Goal: Contribute content: Contribute content

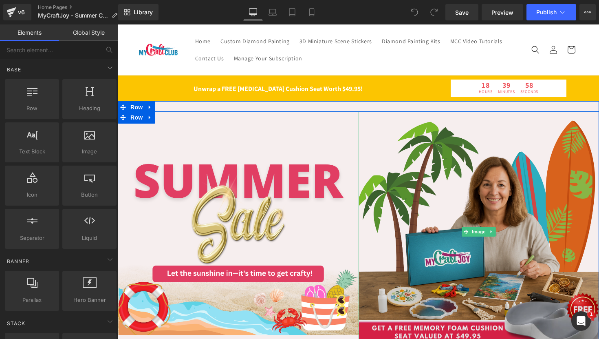
click at [397, 158] on img at bounding box center [479, 231] width 241 height 241
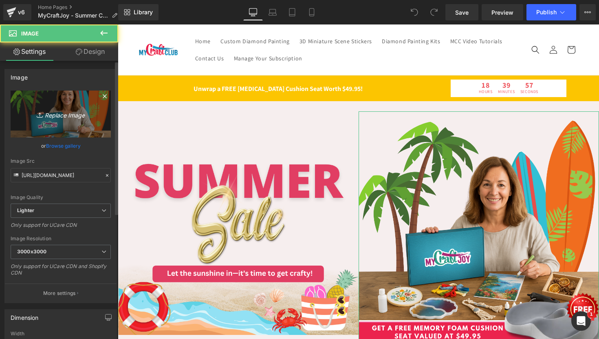
click at [59, 115] on icon "Replace Image" at bounding box center [60, 114] width 65 height 10
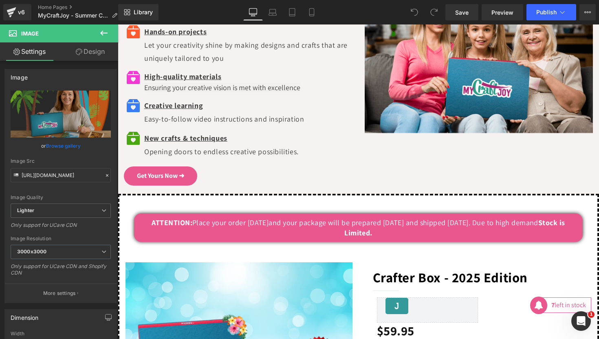
scroll to position [1973, 0]
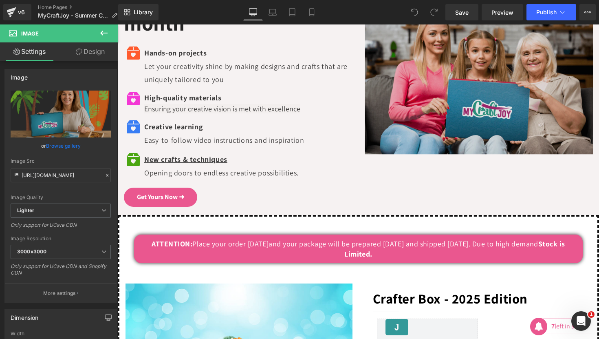
click at [415, 133] on img at bounding box center [479, 71] width 229 height 171
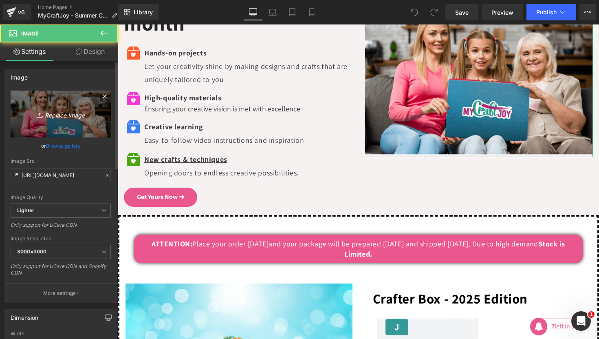
click at [68, 116] on icon "Replace Image" at bounding box center [60, 114] width 65 height 10
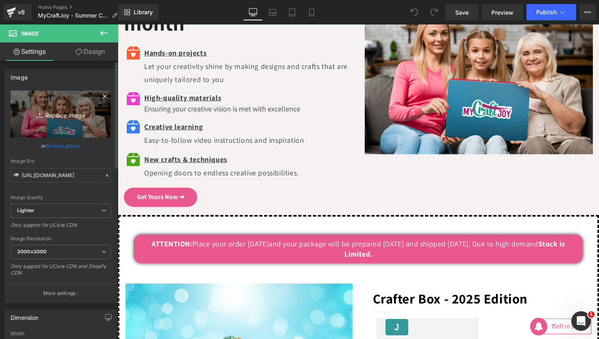
type input "C:\fakepath\photo_[DATE] 09.47.04.jpeg"
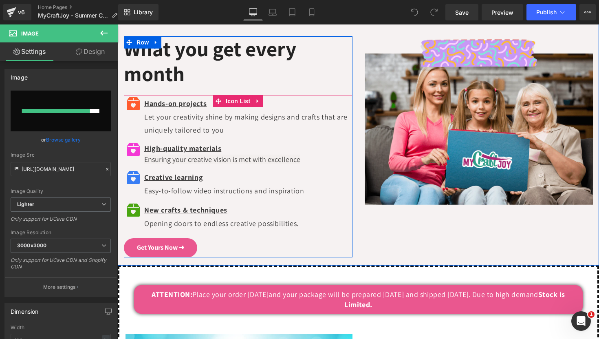
scroll to position [1912, 0]
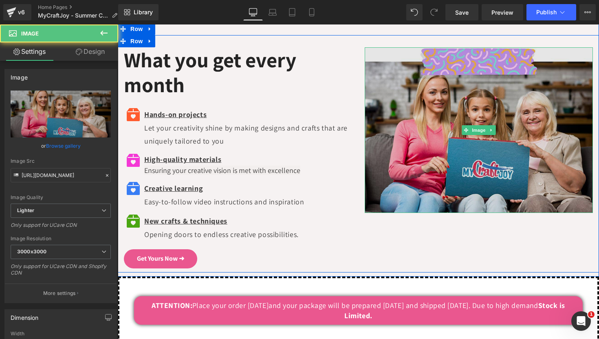
click at [450, 149] on img at bounding box center [479, 130] width 229 height 166
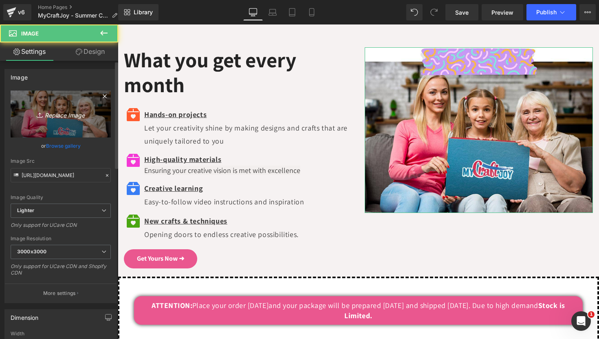
click at [64, 113] on icon "Replace Image" at bounding box center [60, 114] width 65 height 10
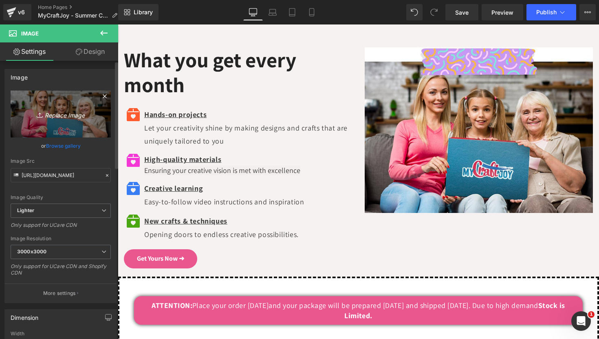
type input "C:\fakepath\Untitled_design (17).png"
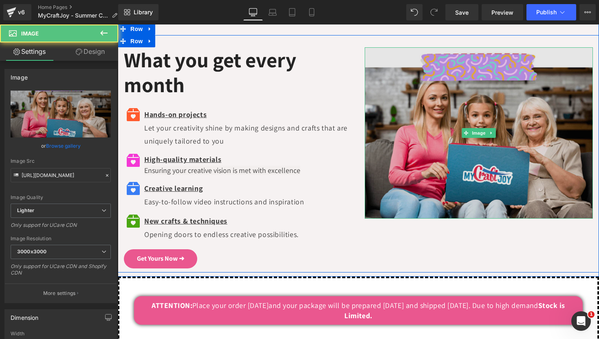
click at [519, 97] on img at bounding box center [479, 132] width 229 height 171
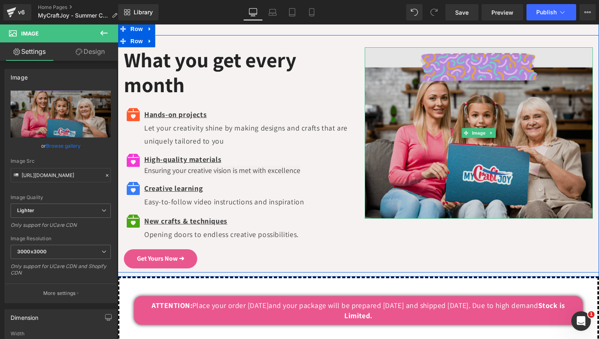
click at [559, 102] on img at bounding box center [479, 132] width 229 height 171
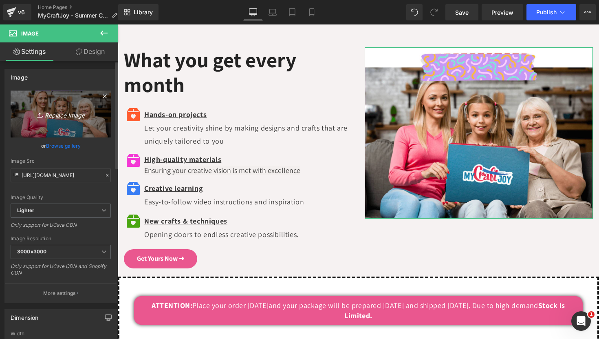
click at [85, 123] on link "Replace Image" at bounding box center [61, 114] width 100 height 47
type input "C:\fakepath\Untitled_design (18).png"
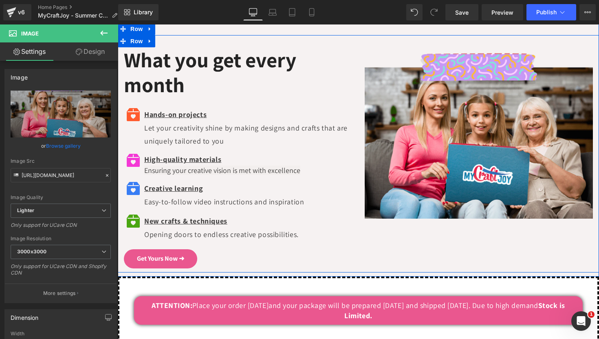
click at [359, 33] on div "What you get every month Heading Icon Hands-on projects Let your creativity shi…" at bounding box center [359, 150] width 482 height 254
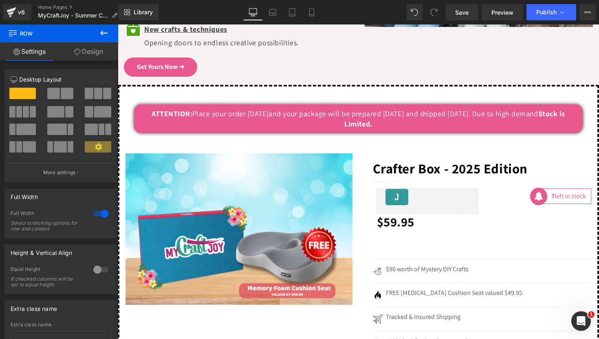
scroll to position [2105, 0]
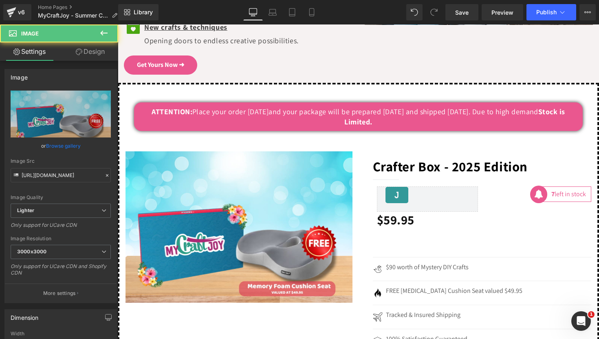
click at [317, 237] on img at bounding box center [239, 226] width 227 height 151
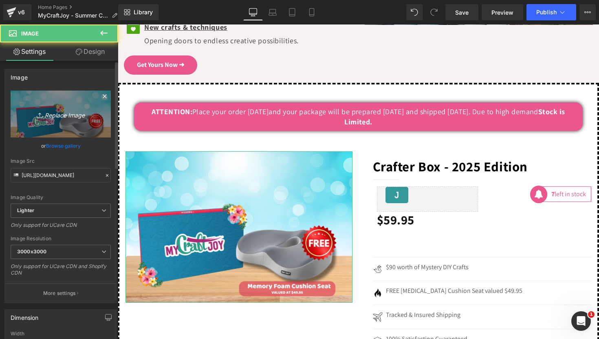
click at [69, 108] on link "Replace Image" at bounding box center [61, 114] width 100 height 47
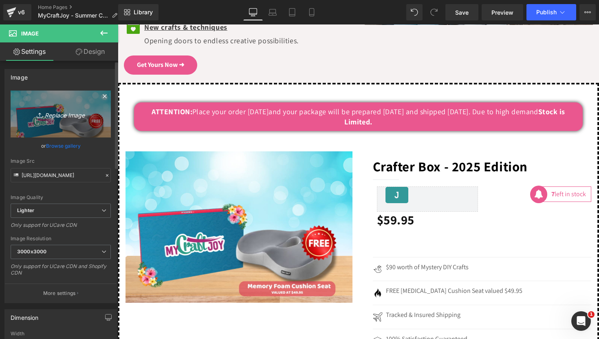
type input "C:\fakepath\HEATED_BLANKET (3).png"
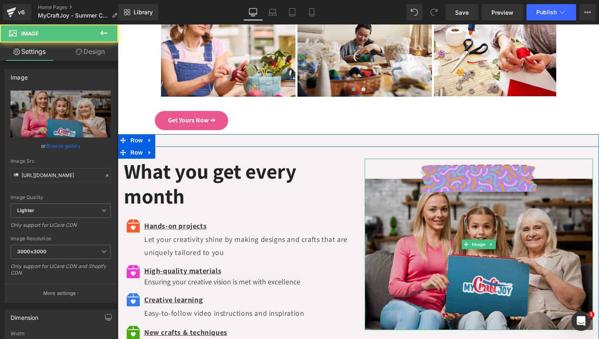
click at [437, 226] on img at bounding box center [479, 244] width 229 height 171
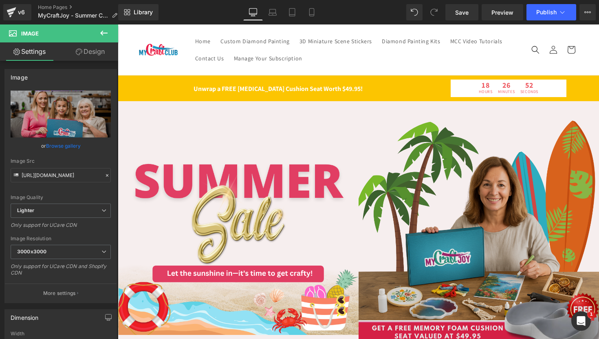
scroll to position [2, 0]
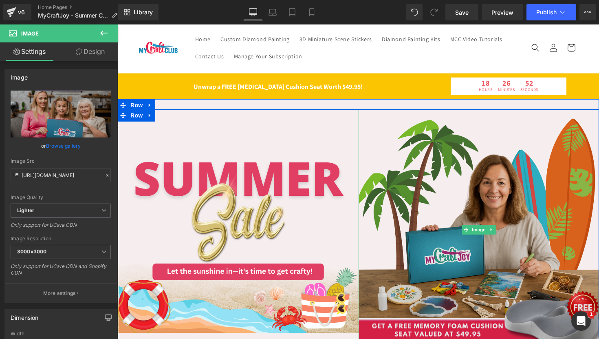
click at [388, 264] on img at bounding box center [479, 229] width 241 height 241
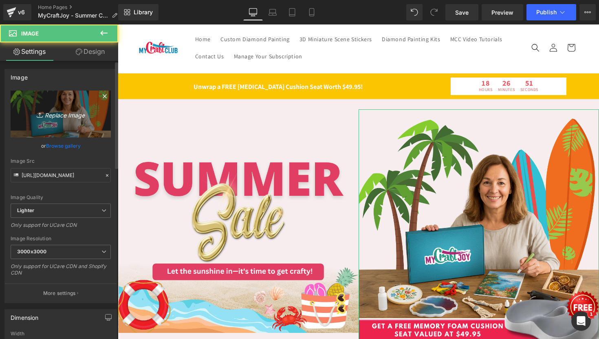
click at [15, 124] on link "Replace Image" at bounding box center [61, 114] width 100 height 47
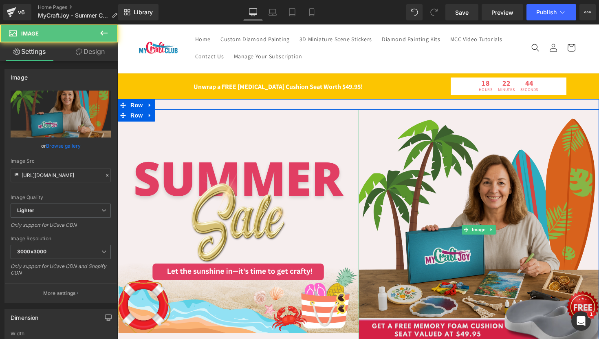
click at [445, 214] on img at bounding box center [479, 229] width 241 height 241
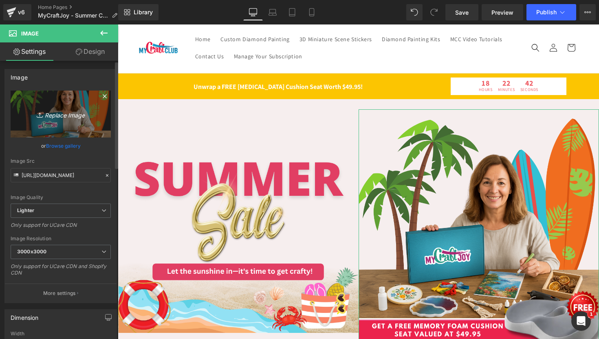
click at [53, 100] on link "Replace Image" at bounding box center [61, 114] width 100 height 47
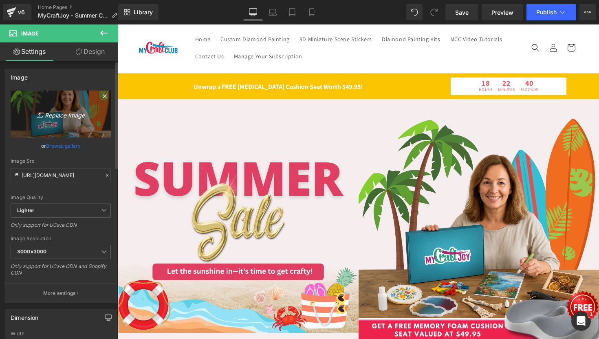
type input "C:\fakepath\Gempages (3).png"
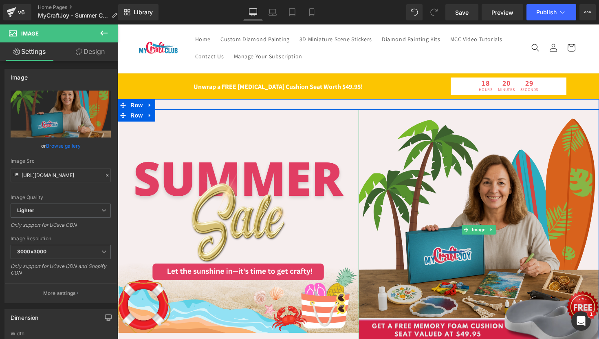
click at [461, 189] on img at bounding box center [479, 229] width 241 height 241
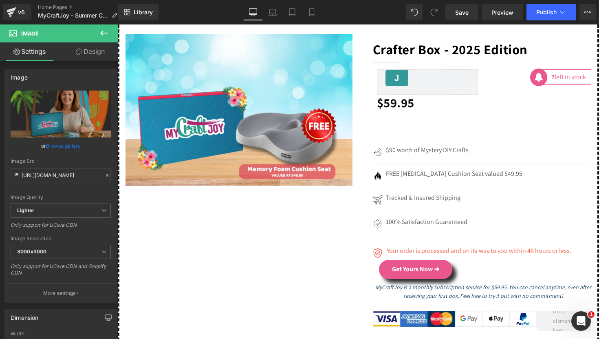
scroll to position [2216, 0]
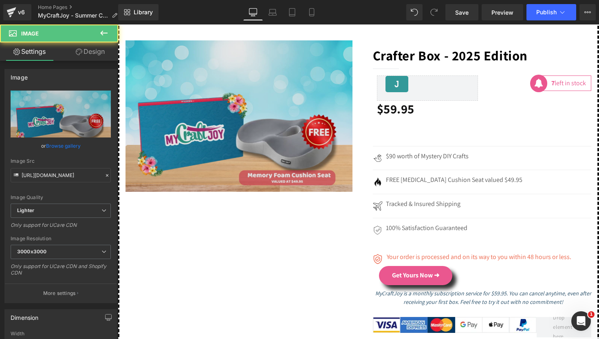
click at [207, 124] on img at bounding box center [239, 115] width 227 height 151
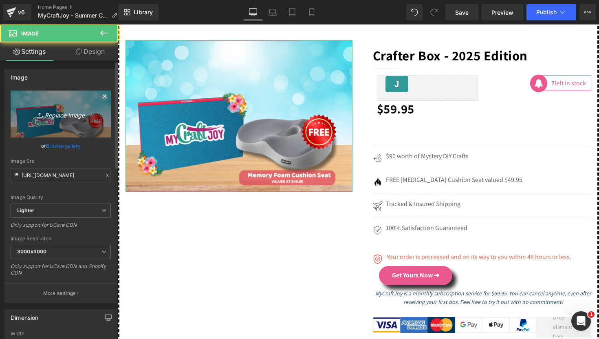
click at [54, 113] on icon "Replace Image" at bounding box center [60, 114] width 65 height 10
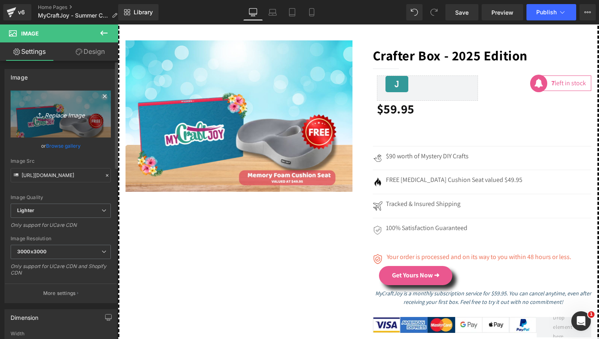
type input "C:\fakepath\HEATED_BLANKET (3).png"
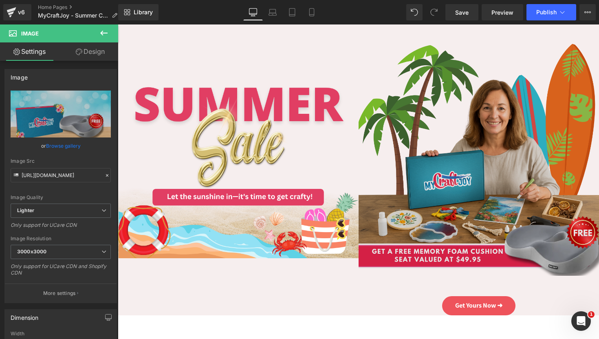
scroll to position [0, 0]
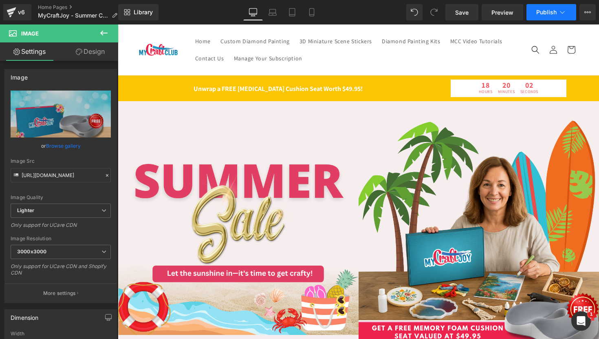
click at [544, 8] on button "Publish" at bounding box center [552, 12] width 50 height 16
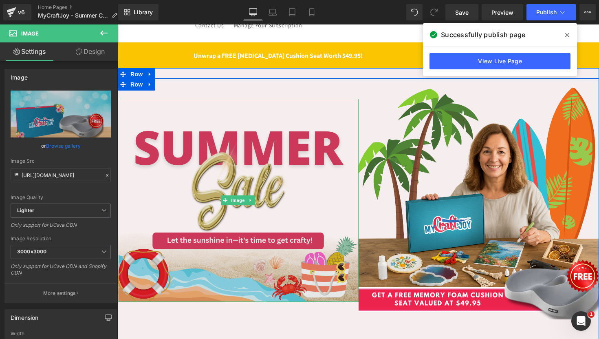
scroll to position [43, 0]
